Goal: Information Seeking & Learning: Find specific fact

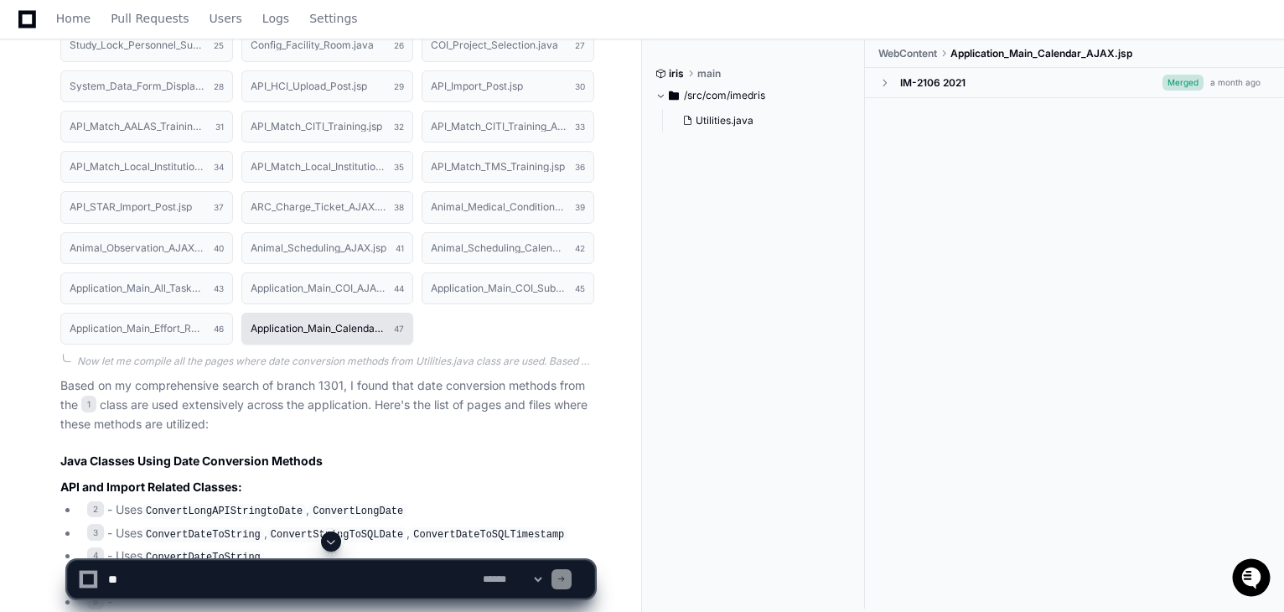
click at [326, 324] on h1 "Application_Main_Calendar_AJAX.jsp" at bounding box center [319, 329] width 136 height 10
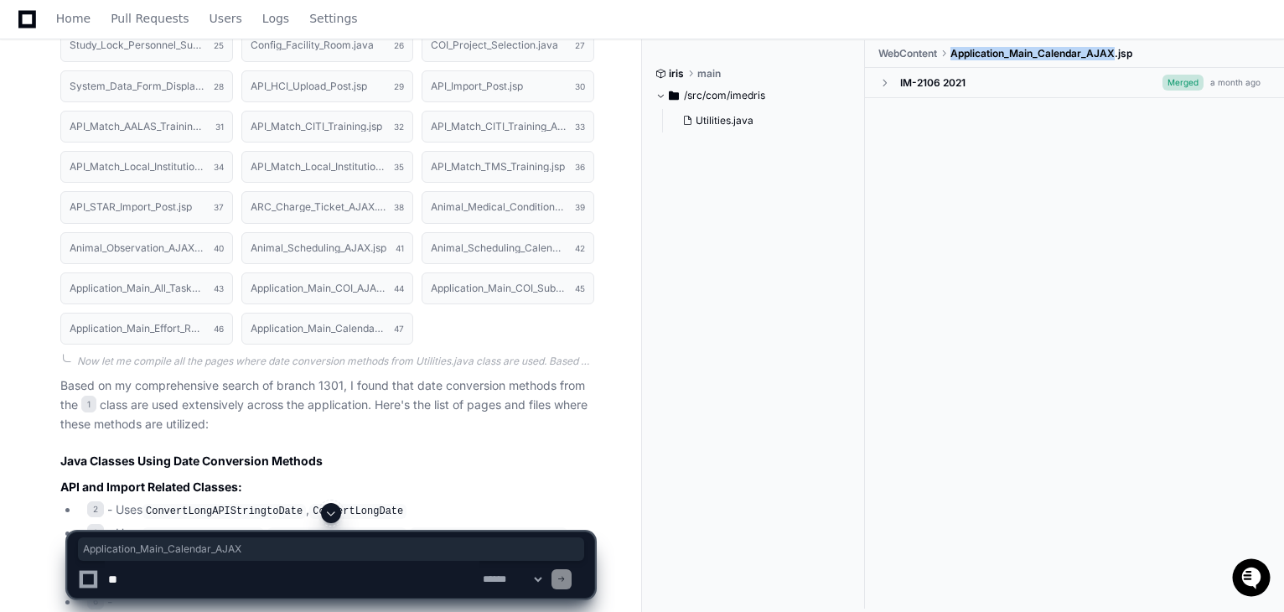
drag, startPoint x: 955, startPoint y: 53, endPoint x: 1118, endPoint y: 49, distance: 162.6
click at [1118, 49] on span "Application_Main_Calendar_AJAX.jsp" at bounding box center [1041, 53] width 182 height 13
copy span "Application_Main_Calendar_AJAX"
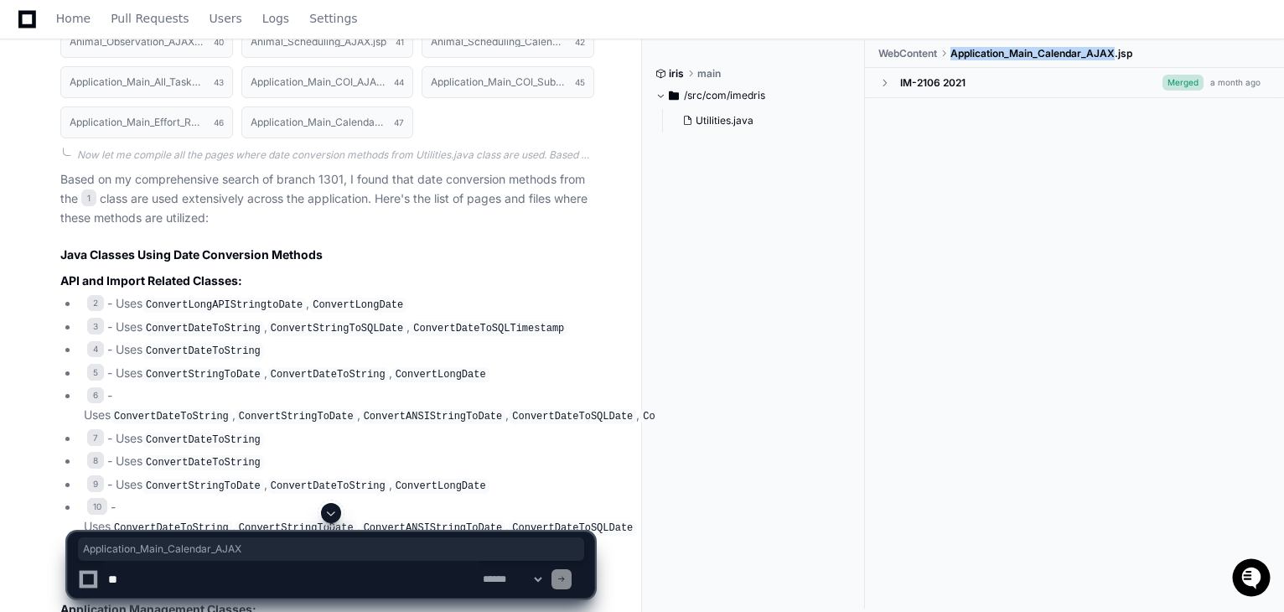
scroll to position [1257, 0]
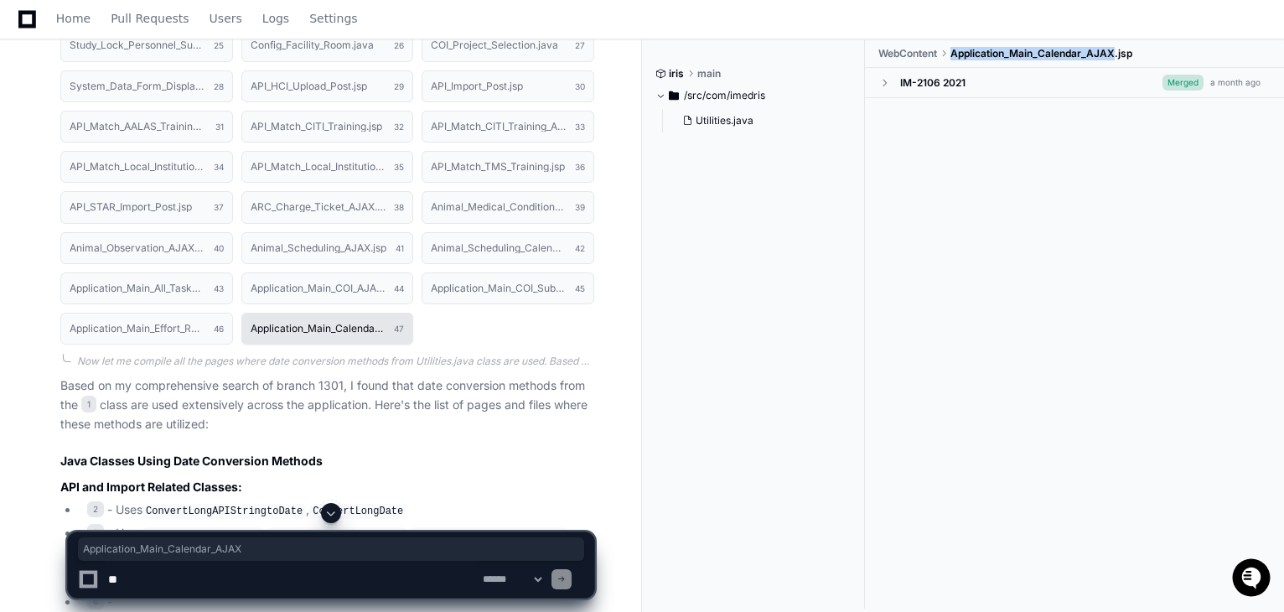
click at [350, 326] on h1 "Application_Main_Calendar_AJAX.jsp" at bounding box center [319, 329] width 136 height 10
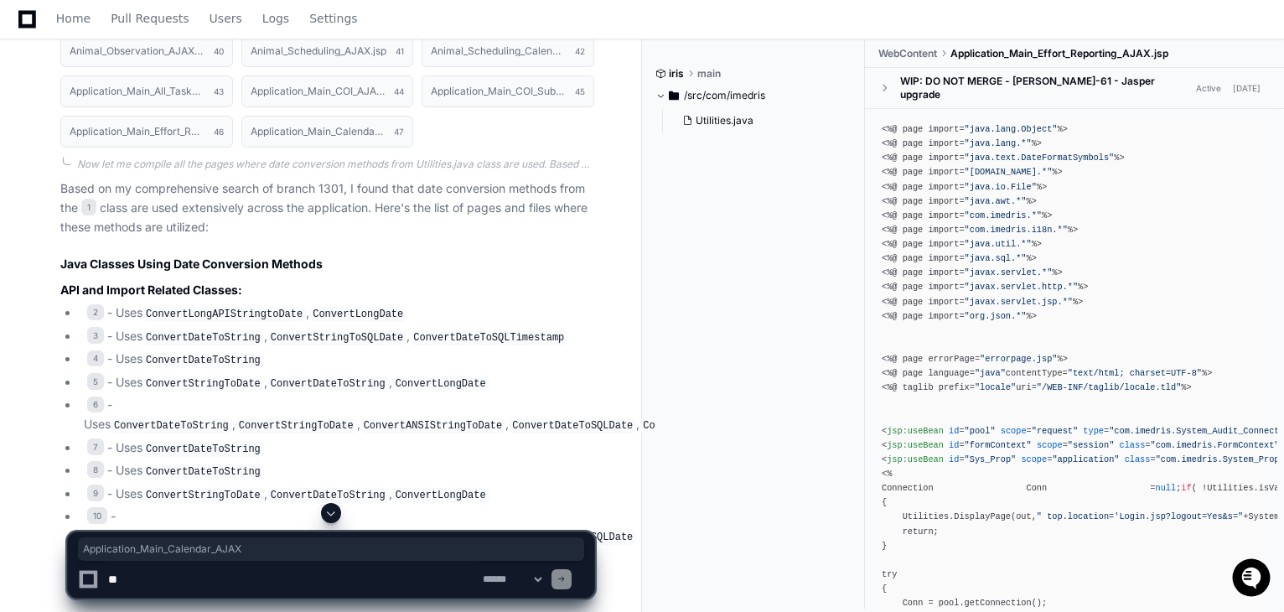
scroll to position [1509, 0]
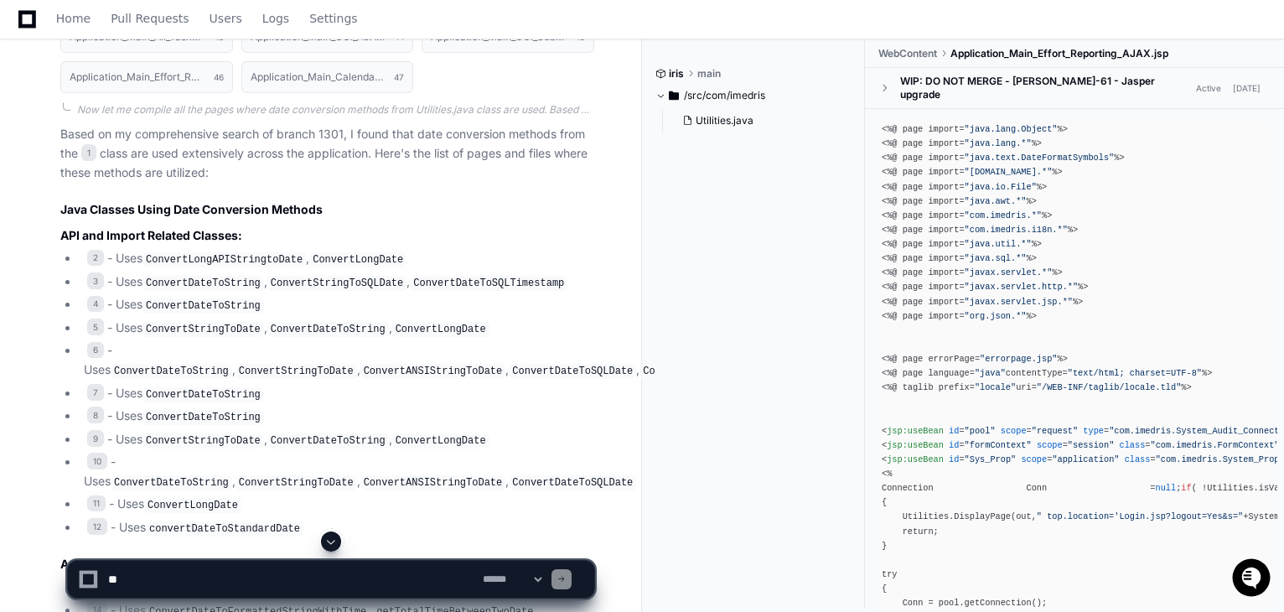
click at [216, 256] on code "ConvertLongAPIStringtoDate" at bounding box center [223, 259] width 163 height 15
click at [93, 251] on span "2" at bounding box center [95, 258] width 17 height 17
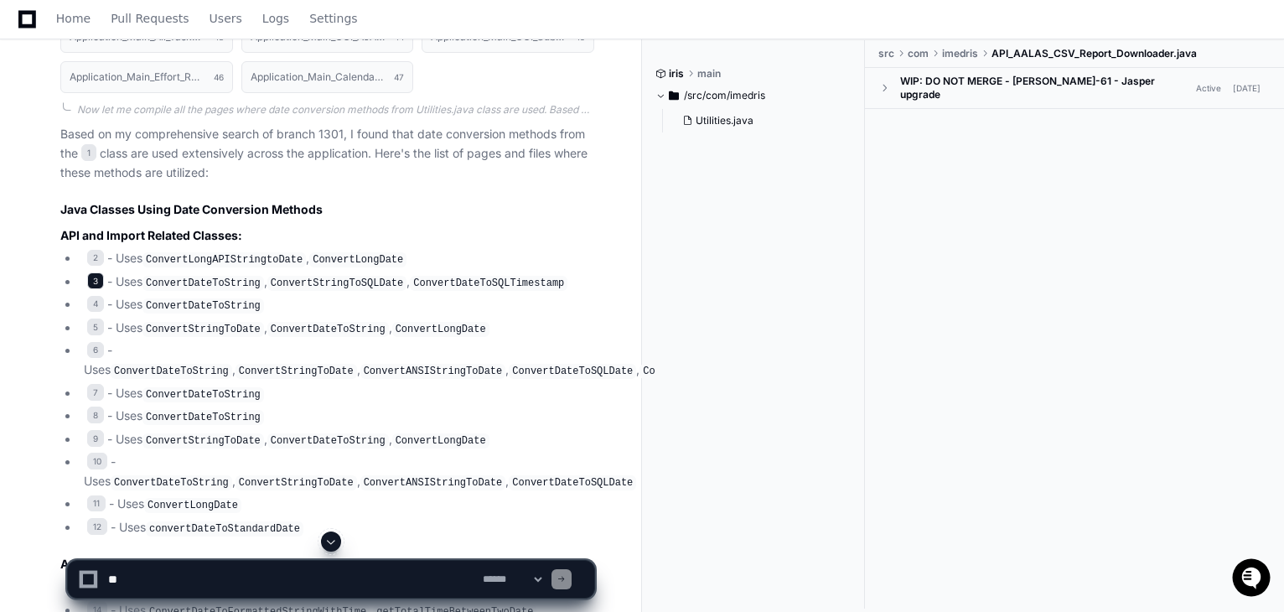
click at [94, 277] on span "3" at bounding box center [95, 280] width 17 height 17
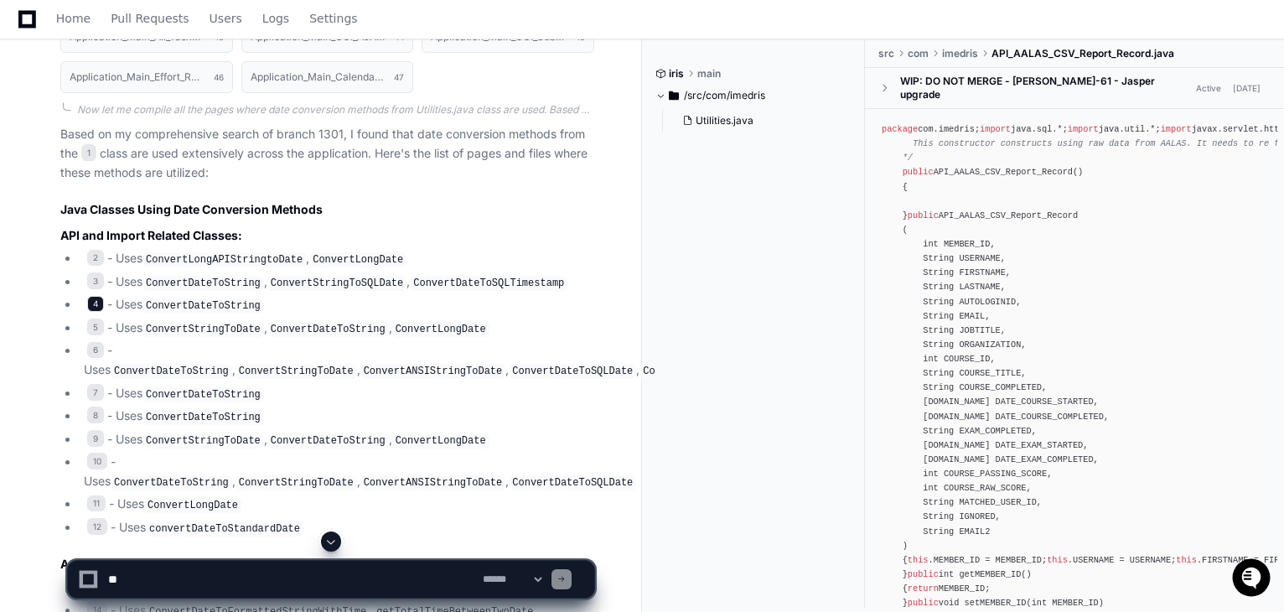
click at [92, 299] on span "4" at bounding box center [95, 304] width 17 height 17
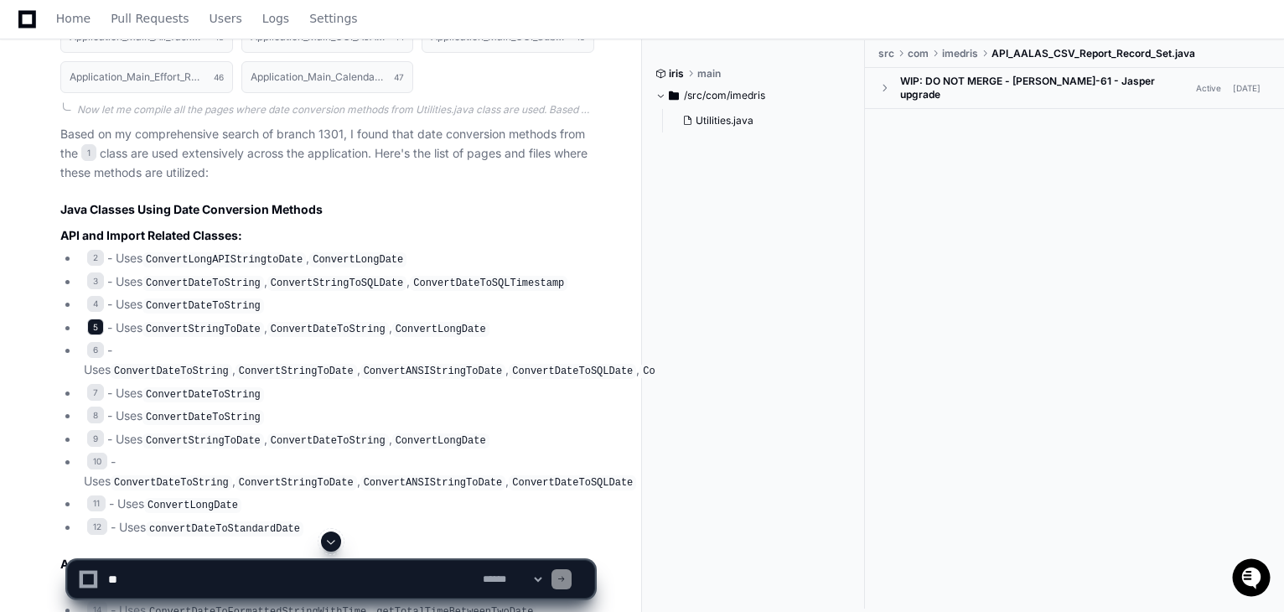
click at [94, 323] on span "5" at bounding box center [95, 326] width 17 height 17
click at [96, 384] on span "7" at bounding box center [95, 392] width 17 height 17
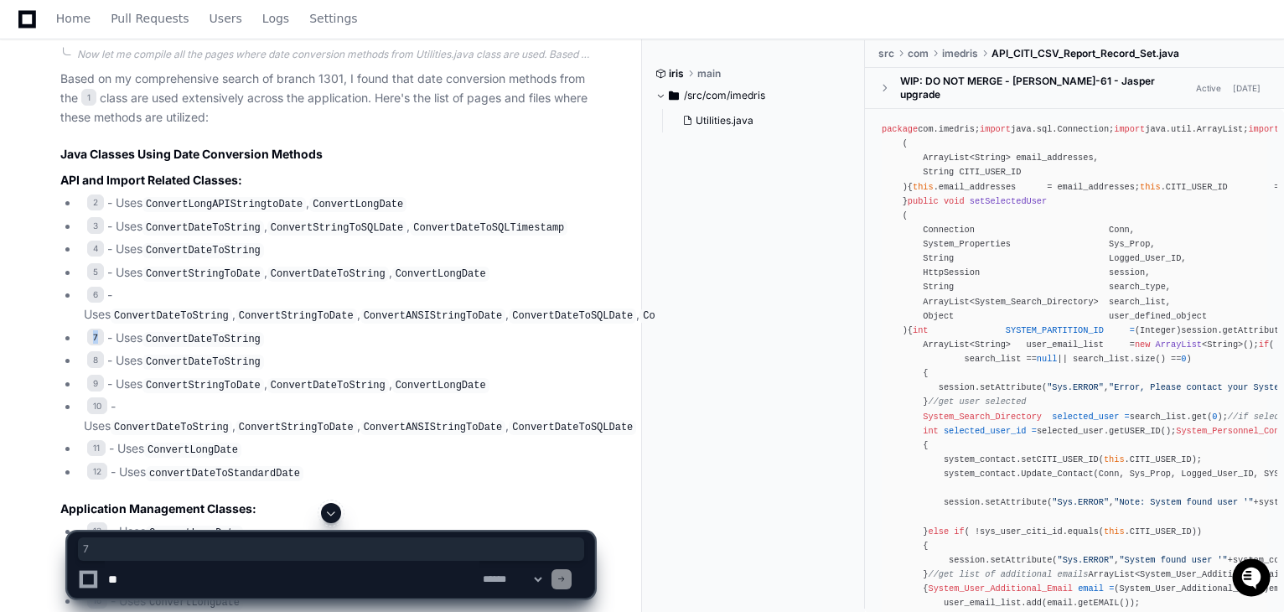
scroll to position [1592, 0]
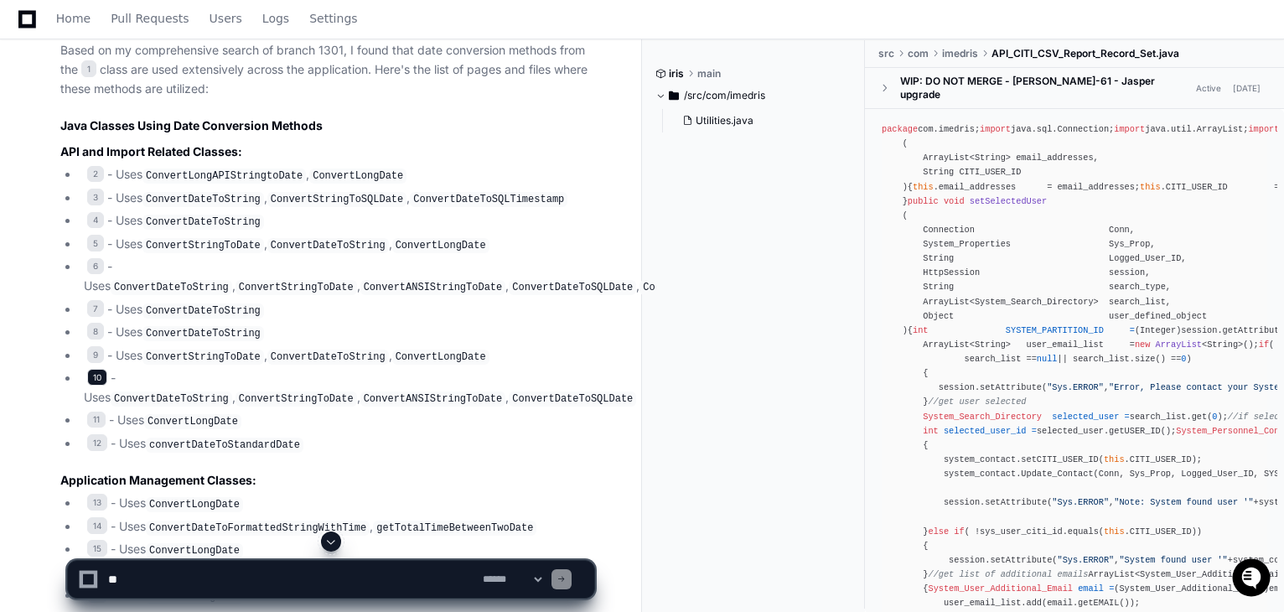
click at [91, 369] on span "10" at bounding box center [97, 377] width 20 height 17
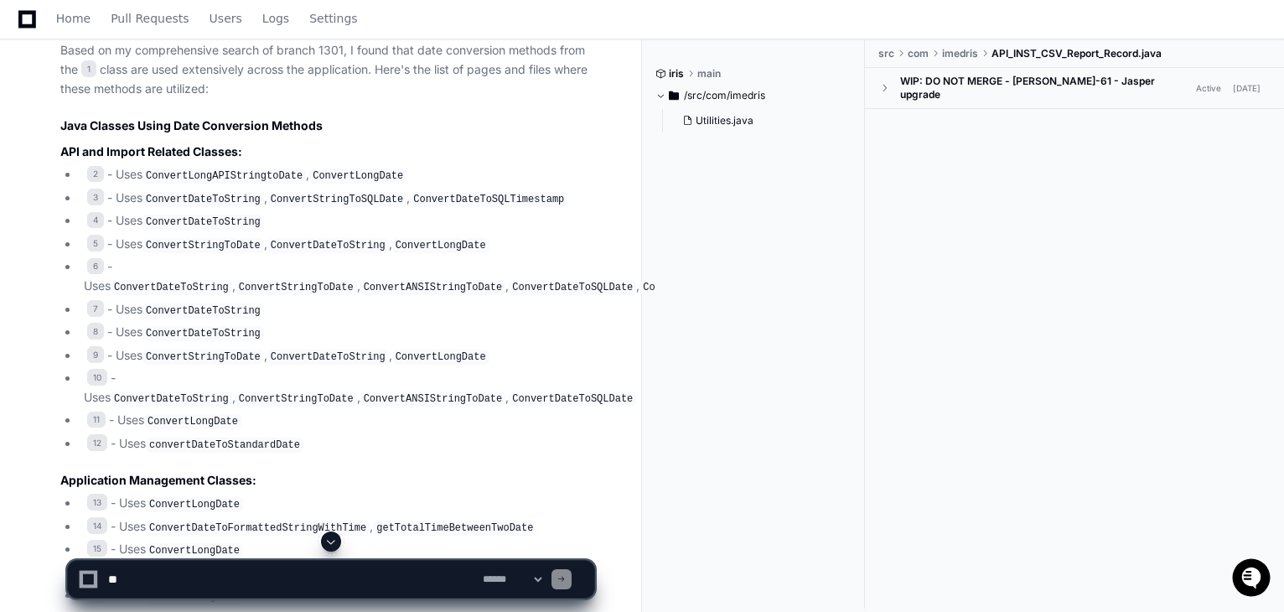
scroll to position [1844, 0]
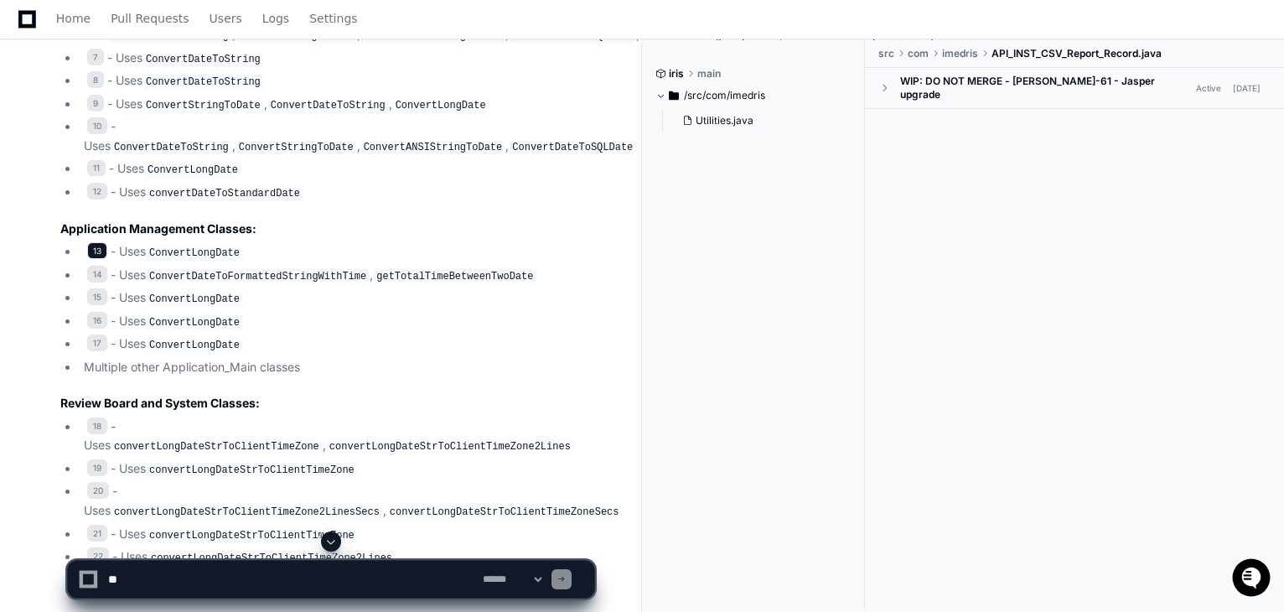
click at [91, 242] on span "13" at bounding box center [97, 250] width 20 height 17
click at [89, 266] on span "14" at bounding box center [97, 274] width 20 height 17
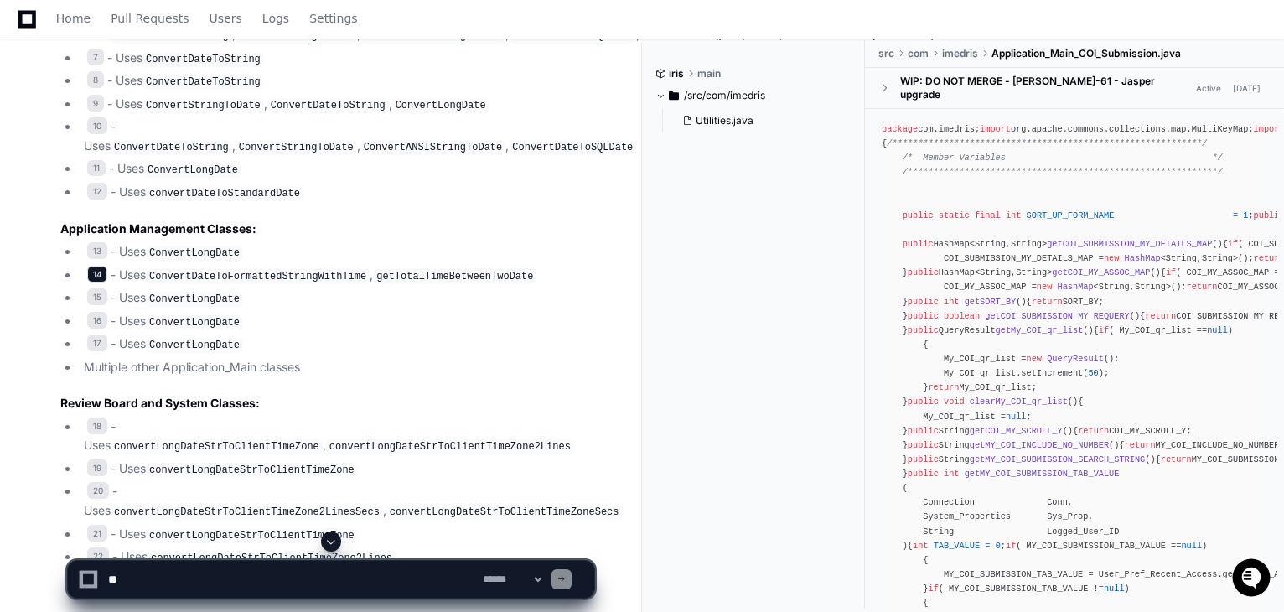
click at [96, 266] on span "14" at bounding box center [97, 274] width 20 height 17
click at [231, 269] on code "ConvertDateToFormattedStringWithTime" at bounding box center [258, 276] width 224 height 15
click at [232, 269] on code "ConvertDateToFormattedStringWithTime" at bounding box center [258, 276] width 224 height 15
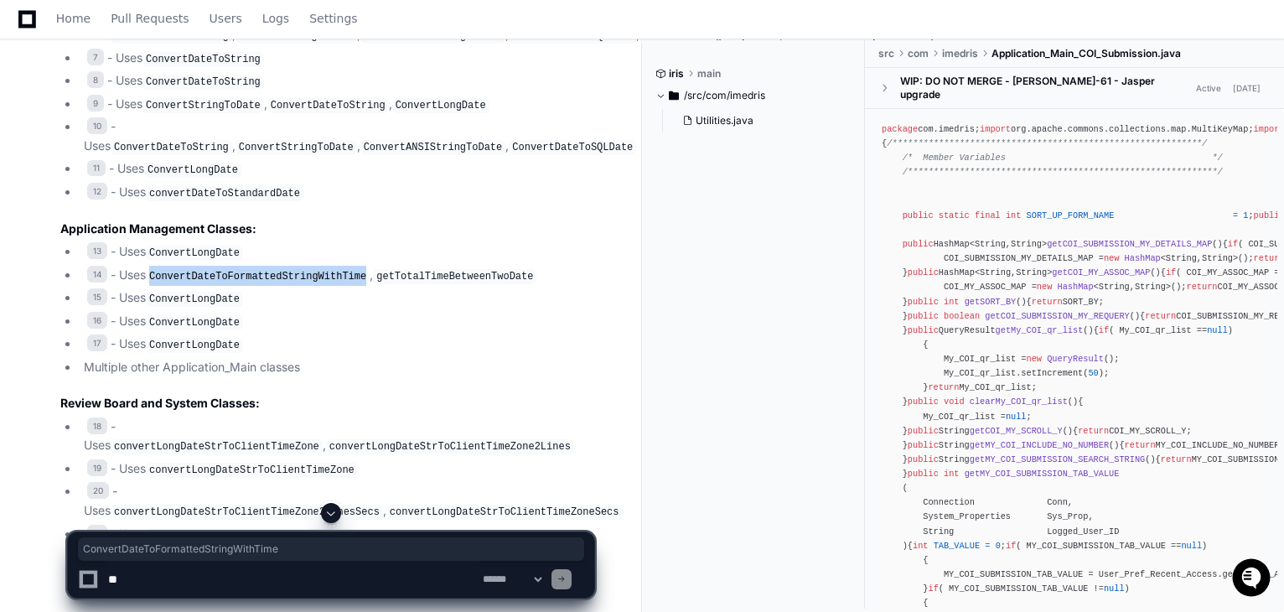
copy code "ConvertDateToFormattedStringWithTime"
